Goal: Find specific page/section: Find specific page/section

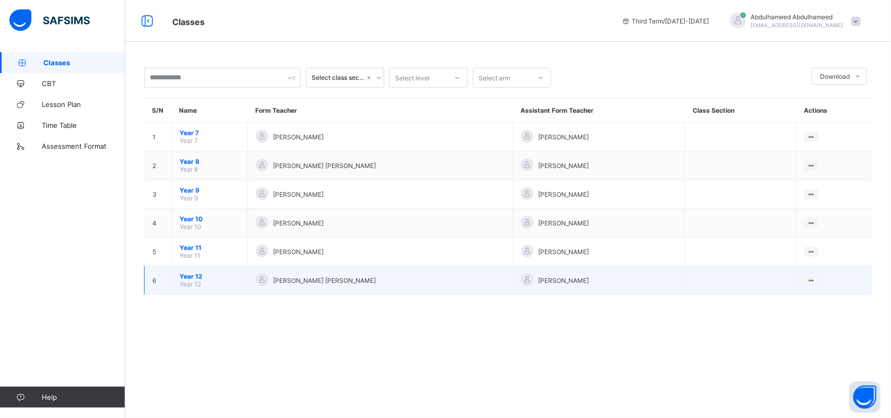
click at [191, 272] on span "Year 12" at bounding box center [209, 276] width 60 height 8
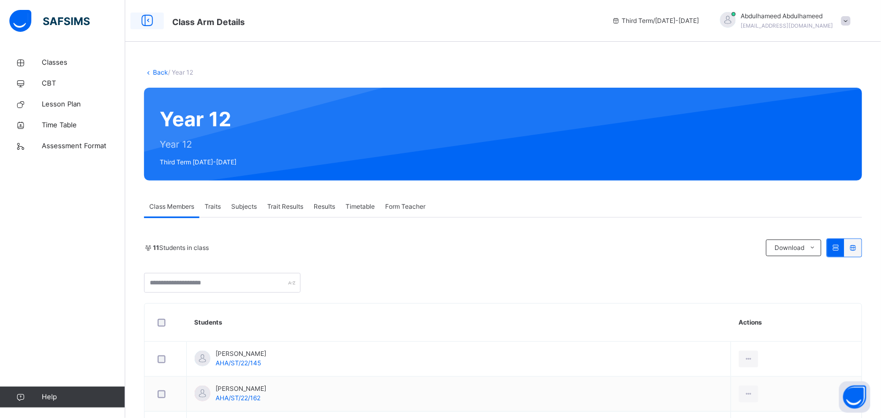
click at [149, 14] on icon at bounding box center [147, 20] width 18 height 19
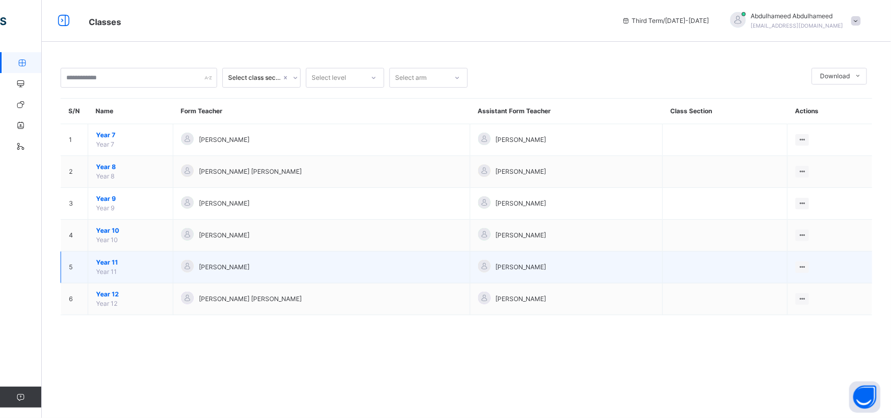
click at [111, 259] on span "Year 11" at bounding box center [130, 262] width 69 height 9
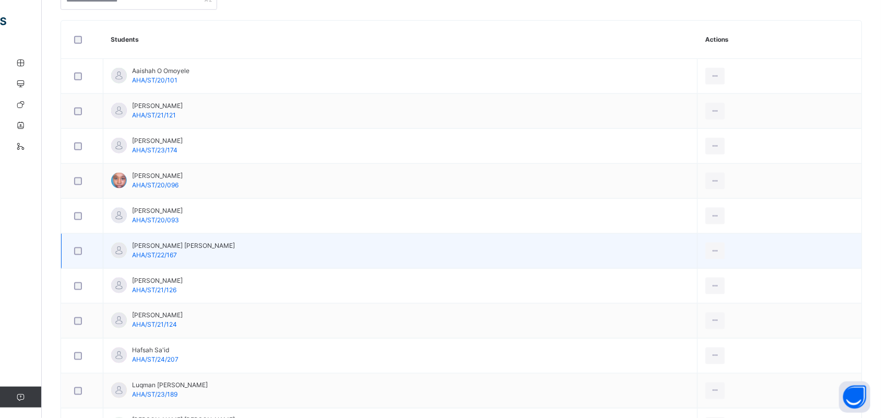
scroll to position [283, 0]
